Goal: Task Accomplishment & Management: Use online tool/utility

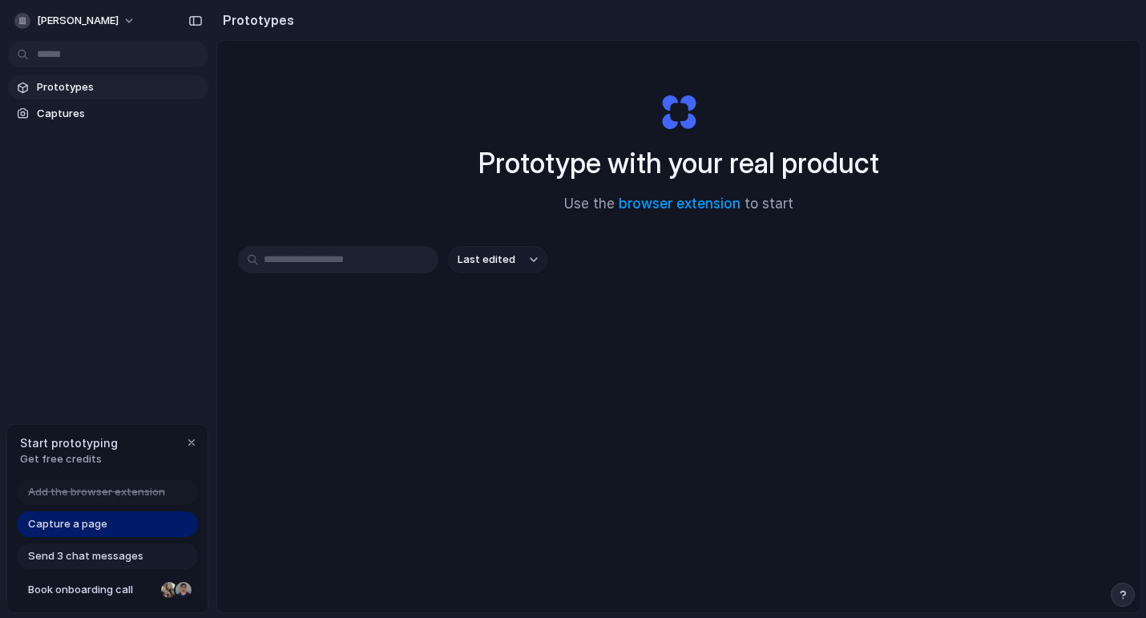
click at [79, 524] on span "Capture a page" at bounding box center [67, 524] width 79 height 16
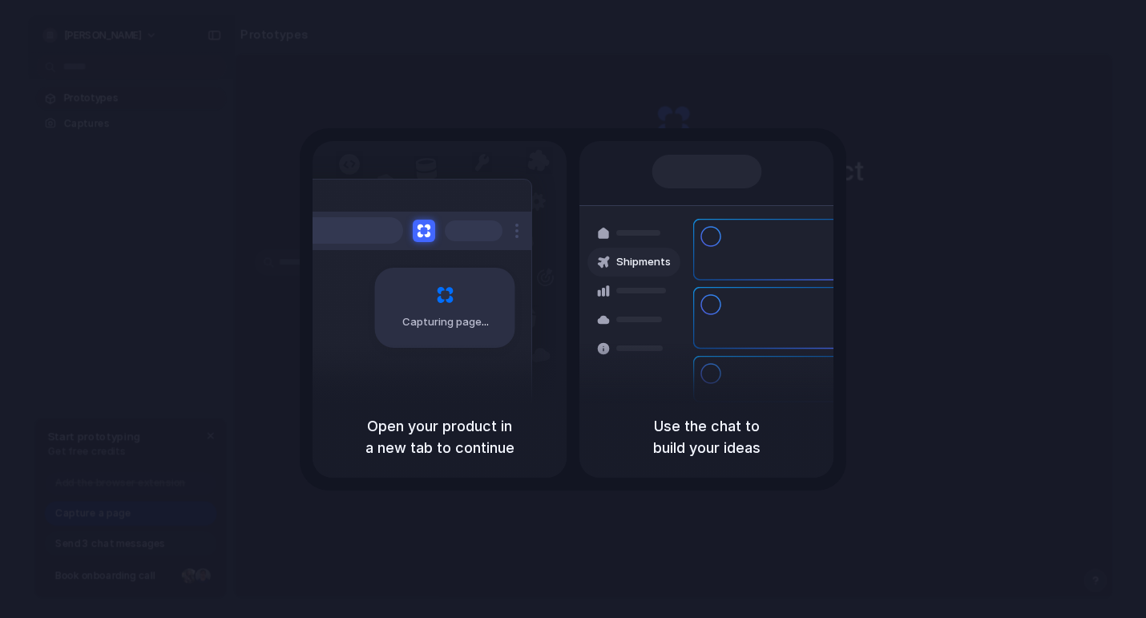
click at [457, 438] on h5 "Open your product in a new tab to continue" at bounding box center [440, 436] width 216 height 43
